Goal: Information Seeking & Learning: Learn about a topic

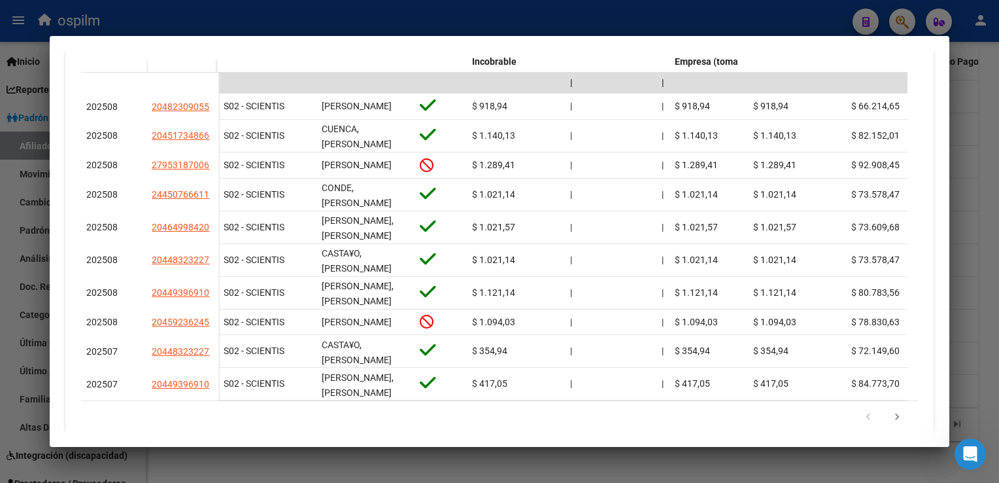
scroll to position [1235, 0]
click at [976, 148] on div at bounding box center [499, 241] width 999 height 483
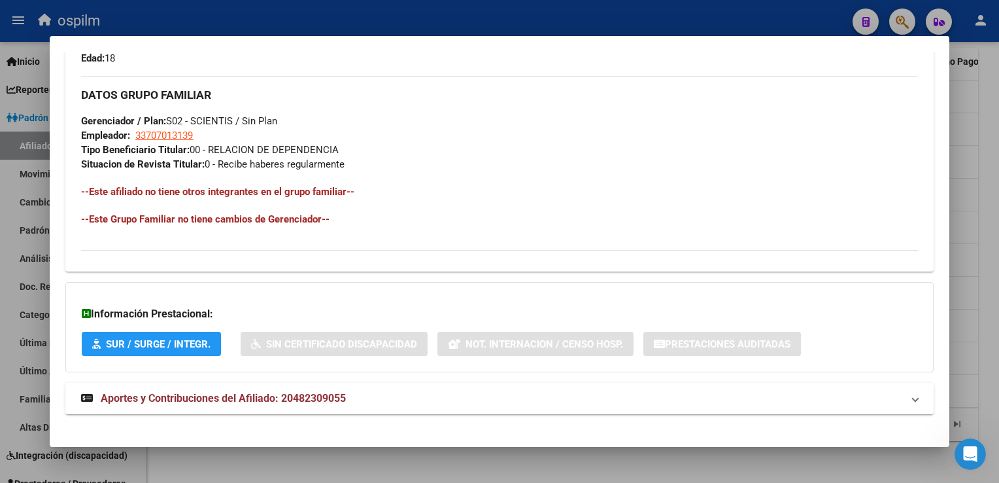
click at [976, 146] on div at bounding box center [499, 241] width 999 height 483
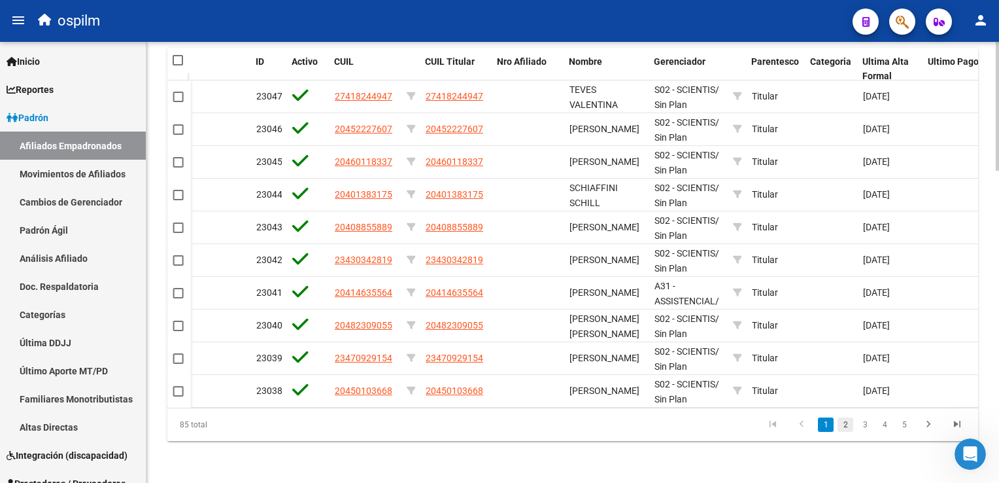
click at [845, 426] on link "2" at bounding box center [846, 424] width 16 height 14
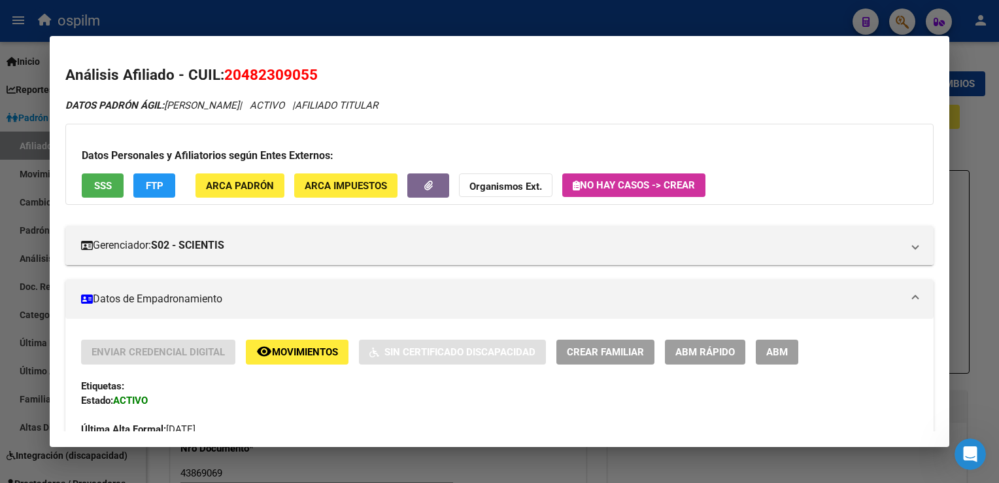
click at [307, 20] on div at bounding box center [499, 241] width 999 height 483
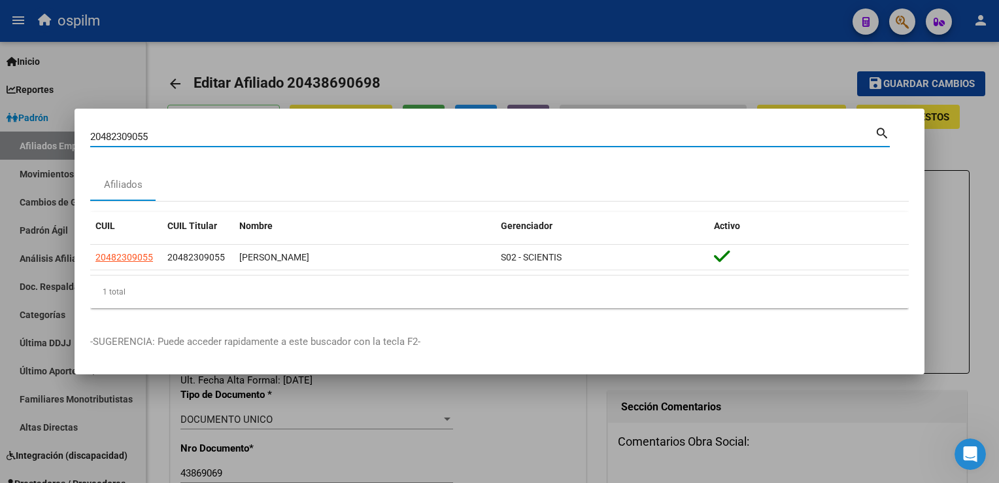
drag, startPoint x: 170, startPoint y: 137, endPoint x: 0, endPoint y: 138, distance: 170.0
click at [0, 138] on html "menu ospilm person Firma Express Inicio Calendario SSS Instructivos Contacto OS…" at bounding box center [499, 241] width 999 height 483
type input "20282321174"
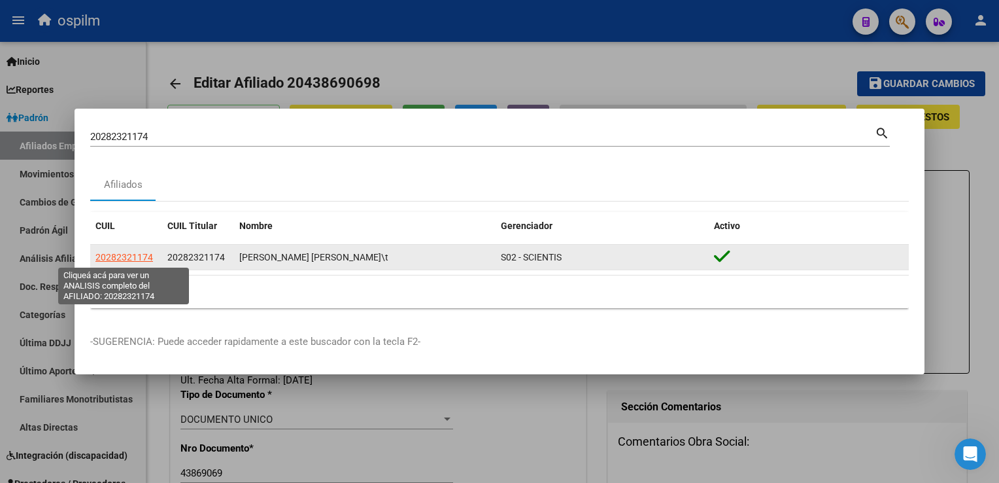
click at [131, 258] on span "20282321174" at bounding box center [124, 257] width 58 height 10
type textarea "20282321174"
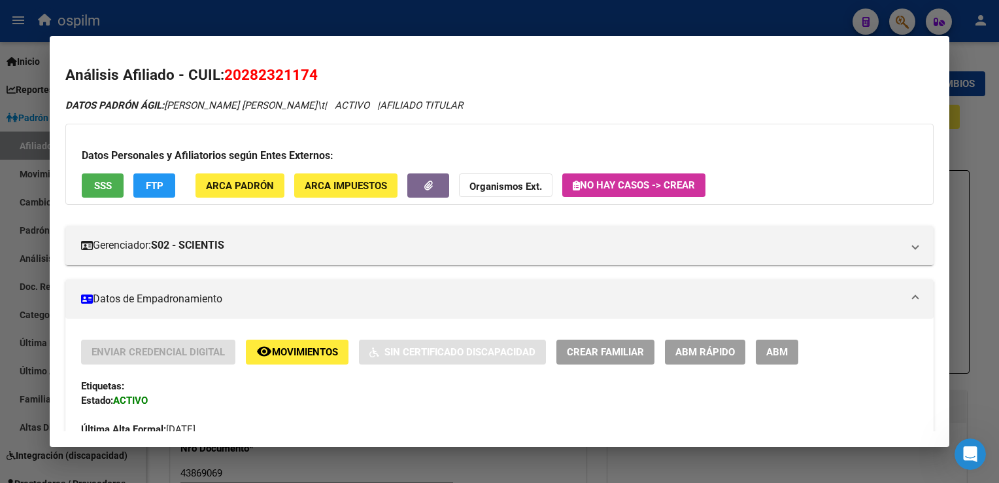
click at [309, 352] on span "Movimientos" at bounding box center [305, 353] width 66 height 12
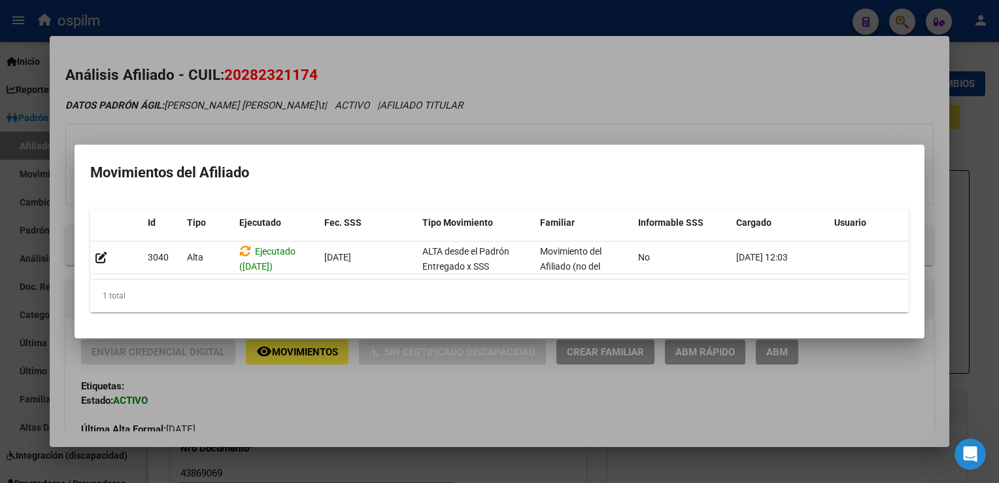
drag, startPoint x: 566, startPoint y: 104, endPoint x: 157, endPoint y: 205, distance: 421.6
click at [561, 104] on div at bounding box center [499, 241] width 999 height 483
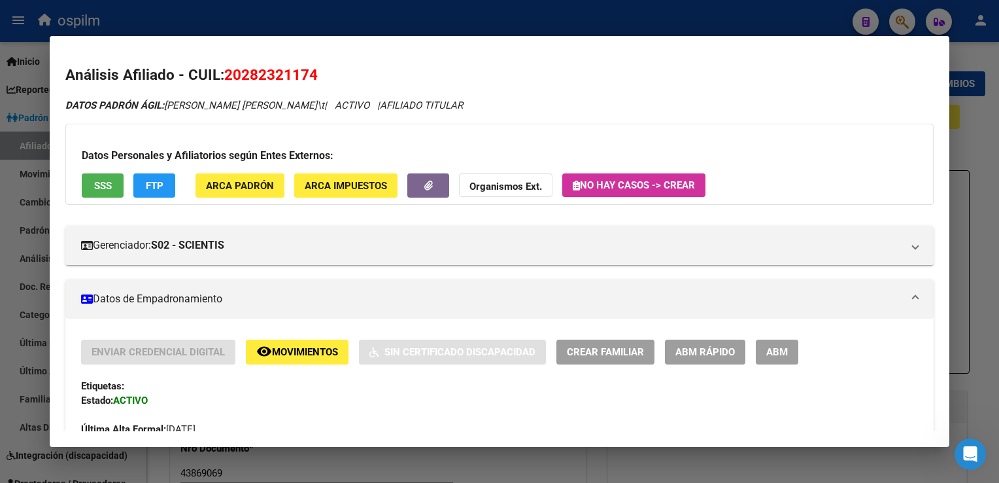
click at [109, 188] on span "SSS" at bounding box center [103, 186] width 18 height 12
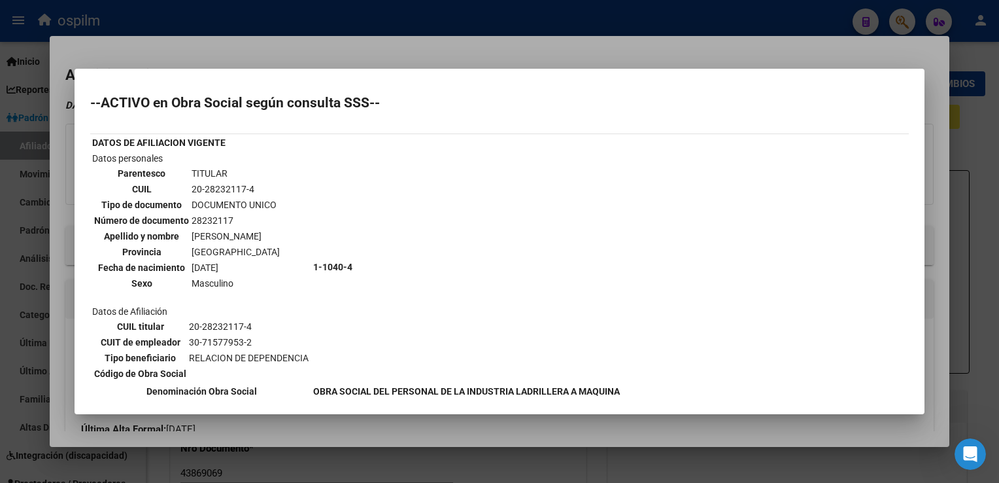
click at [270, 54] on div at bounding box center [499, 241] width 999 height 483
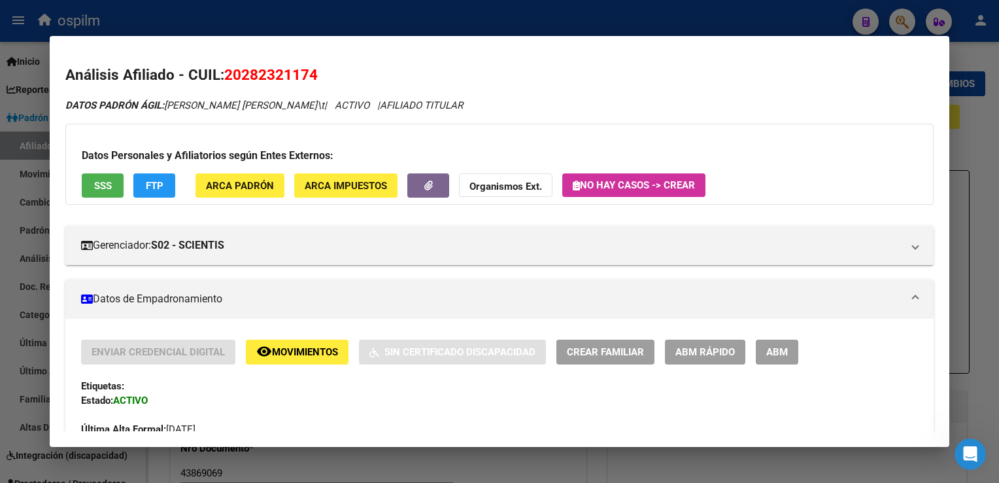
click at [145, 193] on button "FTP" at bounding box center [154, 185] width 42 height 24
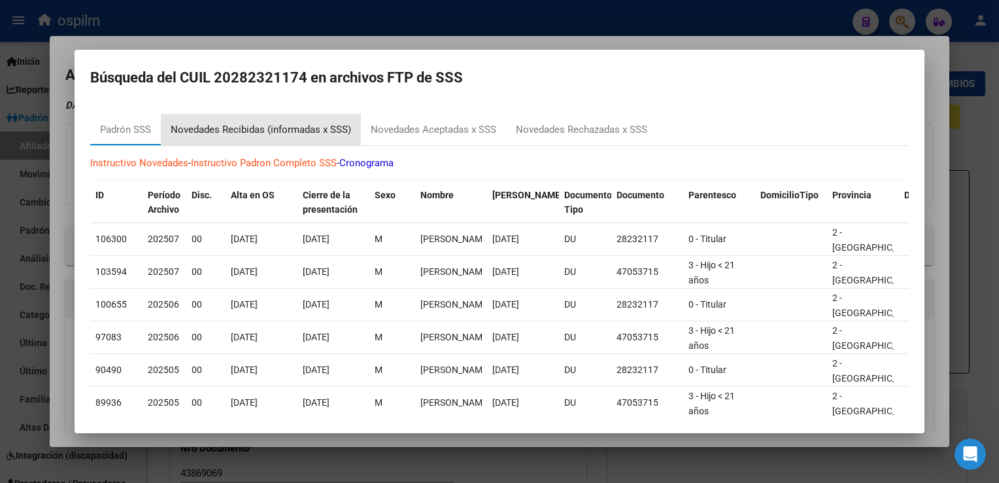
click at [255, 133] on div "Novedades Recibidas (informadas x SSS)" at bounding box center [261, 129] width 180 height 15
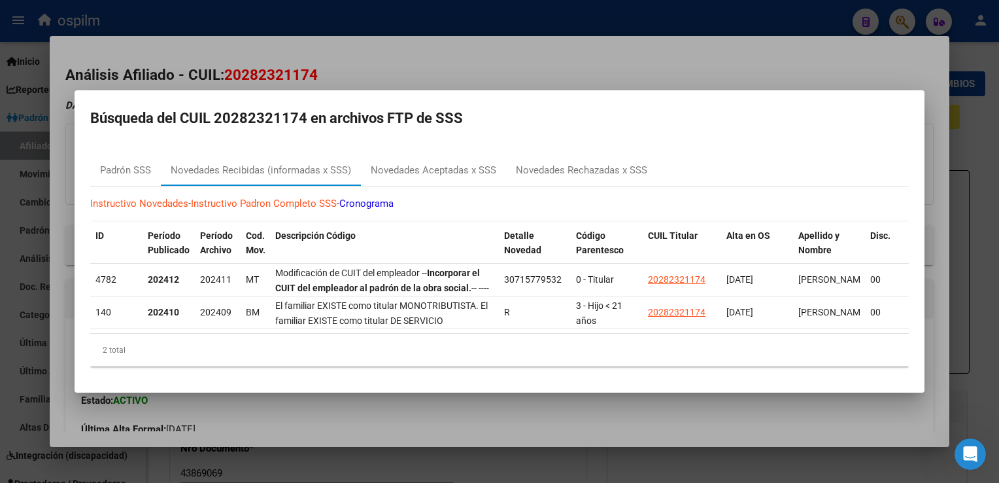
click at [479, 38] on div at bounding box center [499, 241] width 999 height 483
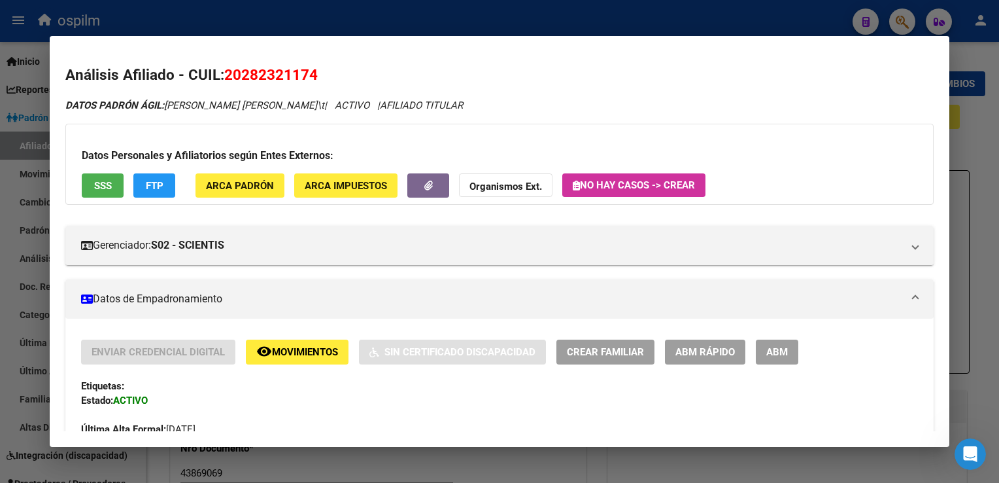
drag, startPoint x: 345, startPoint y: 67, endPoint x: 228, endPoint y: 82, distance: 118.7
click at [228, 82] on h2 "Análisis Afiliado - CUIL: 20282321174" at bounding box center [499, 75] width 868 height 22
copy span "20282321174"
click at [242, 181] on span "ARCA Padrón" at bounding box center [240, 186] width 68 height 12
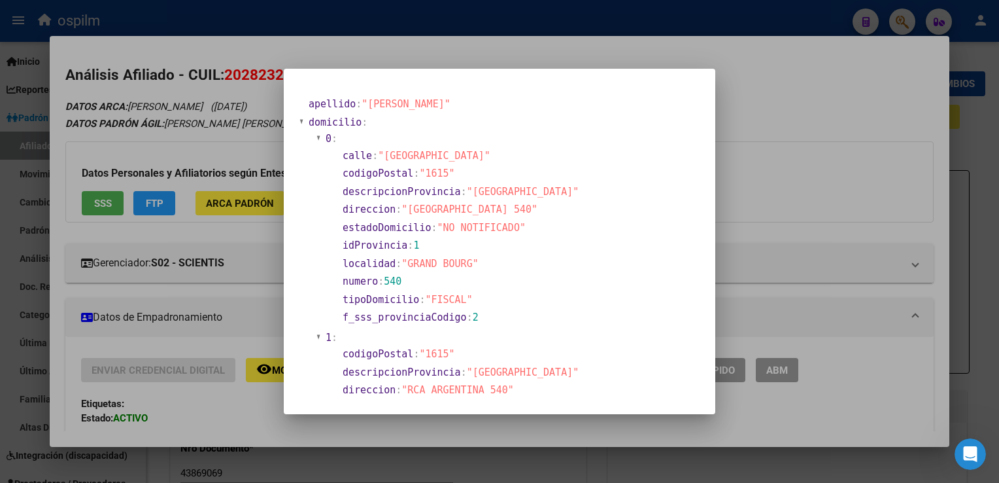
click at [745, 77] on div at bounding box center [499, 241] width 999 height 483
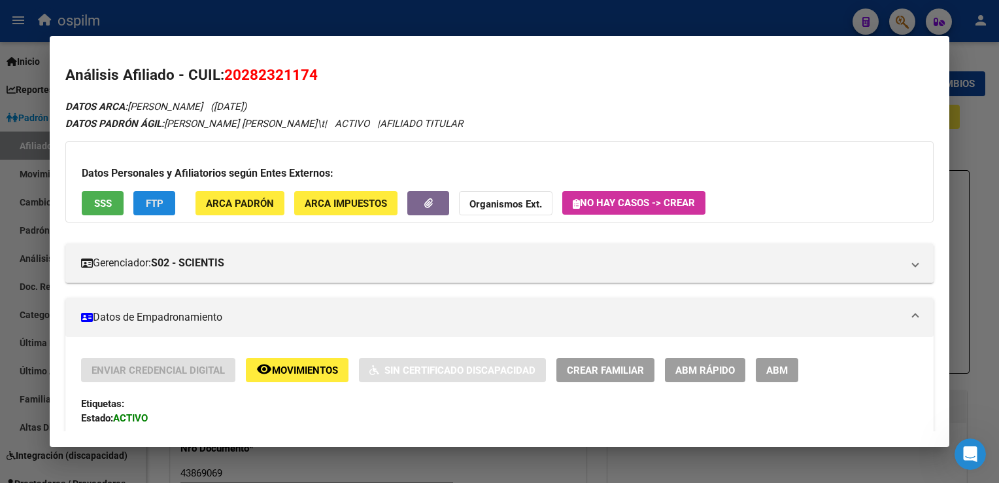
click at [143, 203] on button "FTP" at bounding box center [154, 203] width 42 height 24
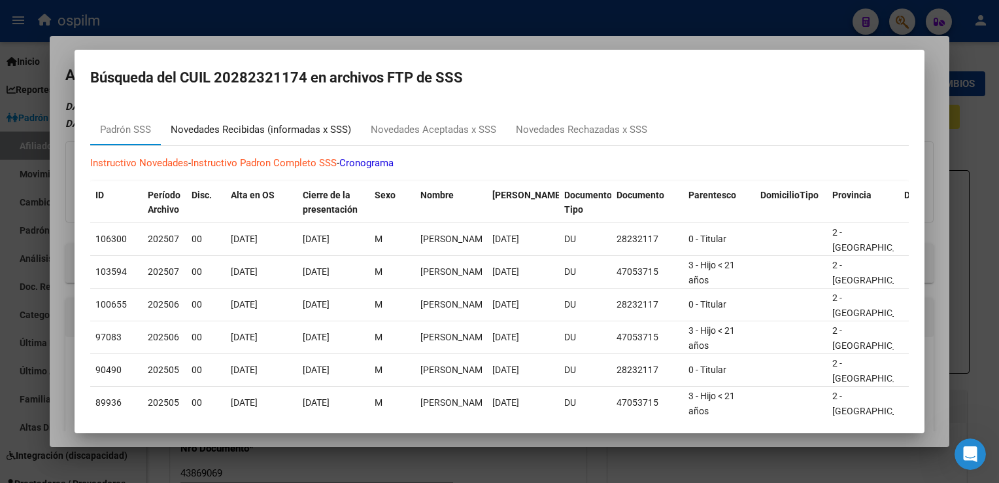
click at [256, 128] on div "Novedades Recibidas (informadas x SSS)" at bounding box center [261, 129] width 180 height 15
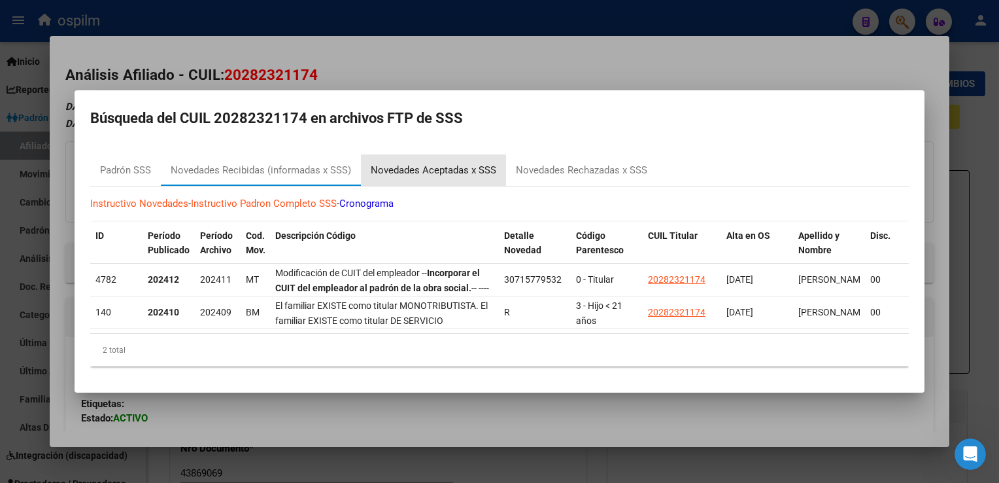
click at [429, 163] on div "Novedades Aceptadas x SSS" at bounding box center [434, 170] width 126 height 15
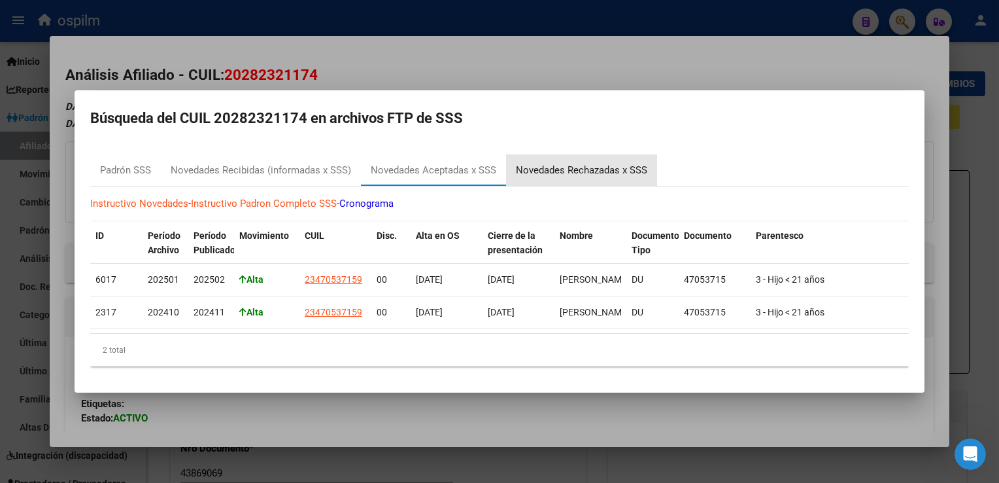
click at [594, 168] on div "Novedades Rechazadas x SSS" at bounding box center [581, 170] width 131 height 15
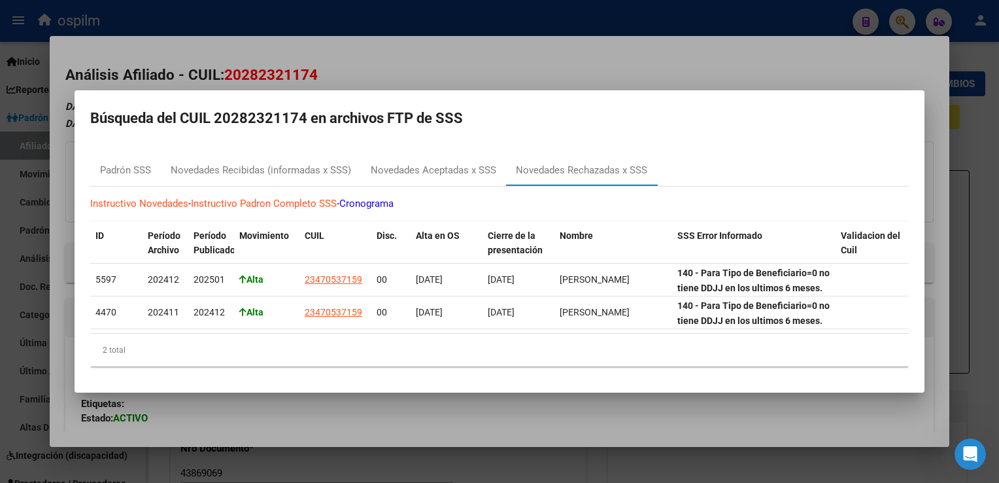
click at [471, 38] on div at bounding box center [499, 241] width 999 height 483
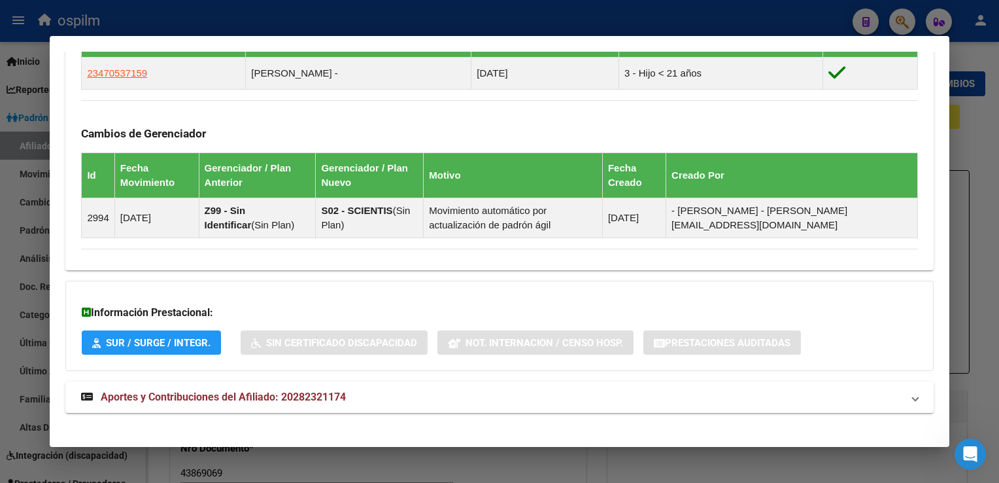
scroll to position [785, 0]
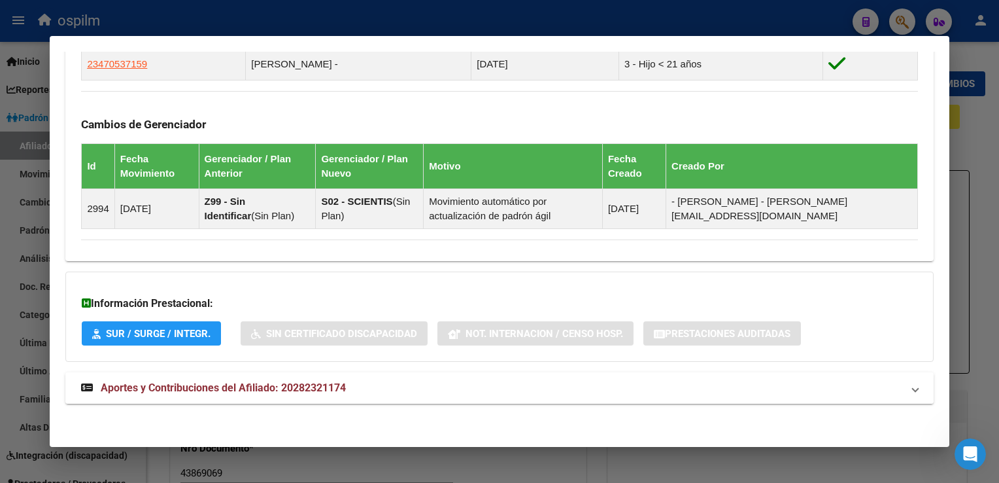
click at [205, 391] on span "Aportes y Contribuciones del Afiliado: 20282321174" at bounding box center [223, 387] width 245 height 12
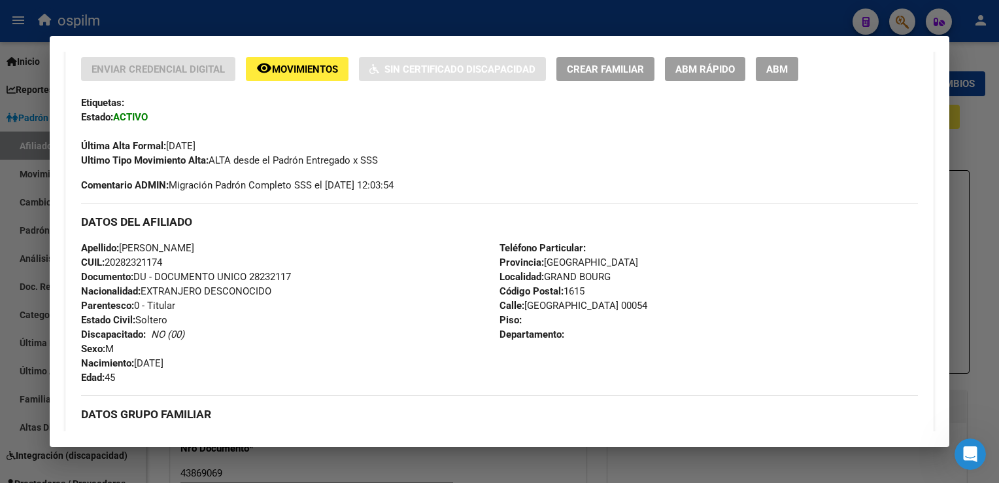
scroll to position [0, 0]
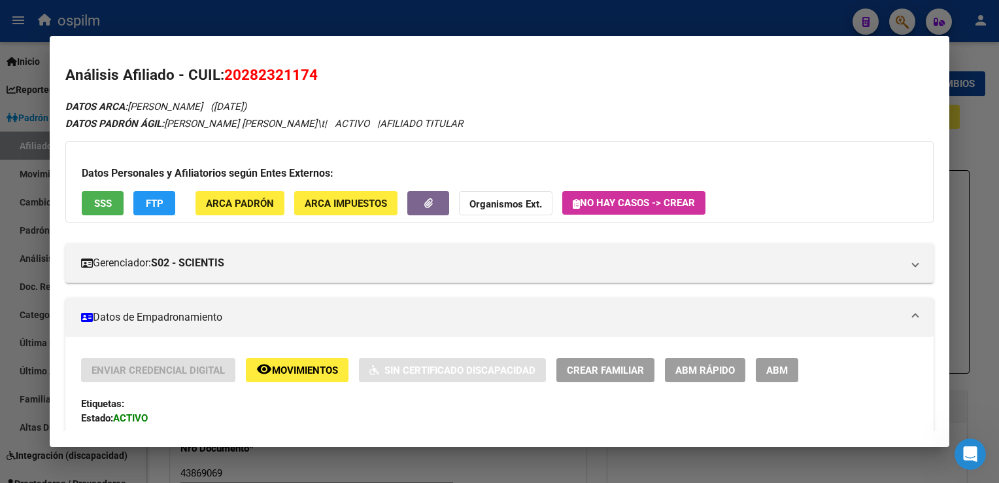
click at [218, 209] on button "ARCA Padrón" at bounding box center [240, 203] width 89 height 24
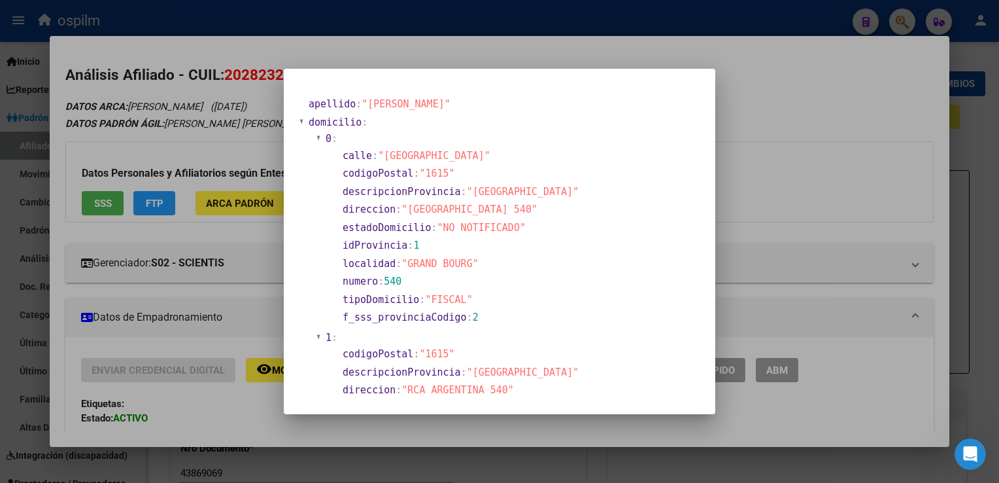
click at [759, 73] on div at bounding box center [499, 241] width 999 height 483
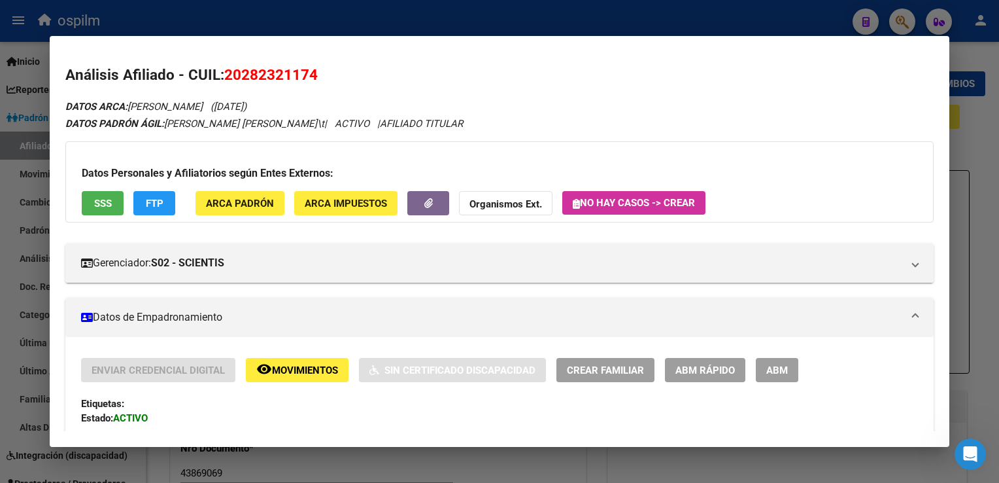
drag, startPoint x: 337, startPoint y: 69, endPoint x: 226, endPoint y: 80, distance: 112.4
click at [226, 80] on h2 "Análisis Afiliado - CUIL: 20282321174" at bounding box center [499, 75] width 868 height 22
copy span "20282321174"
